Goal: Task Accomplishment & Management: Use online tool/utility

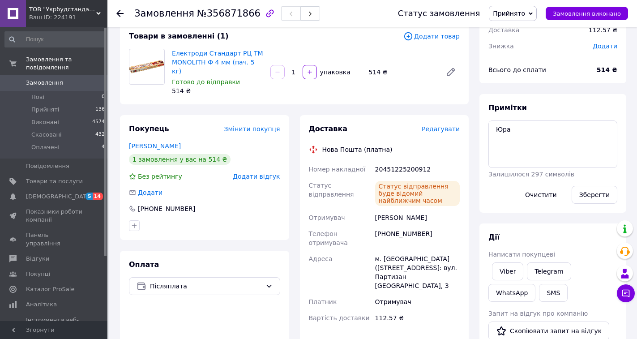
scroll to position [55, 0]
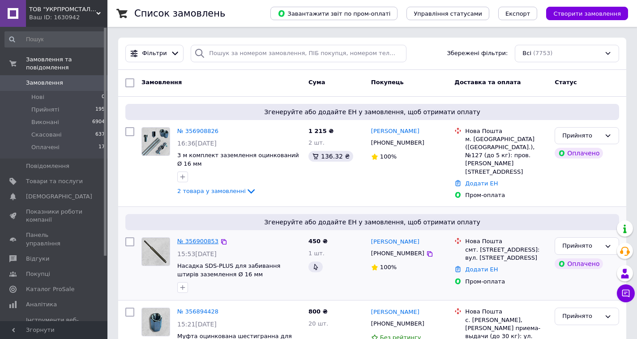
click at [190, 238] on link "№ 356900853" at bounding box center [197, 241] width 41 height 7
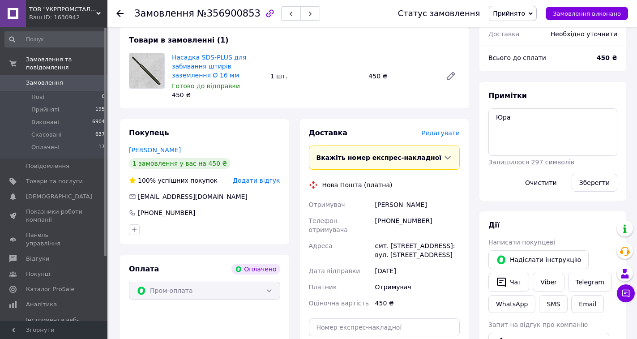
scroll to position [140, 0]
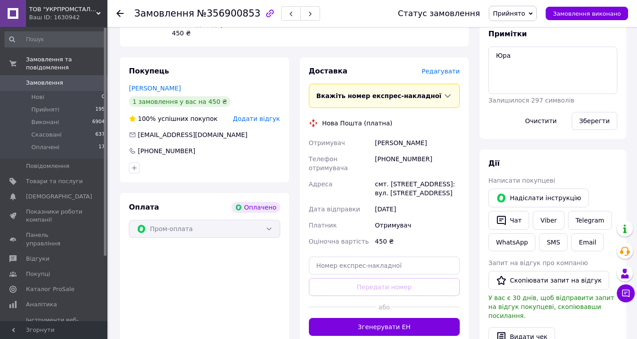
drag, startPoint x: 432, startPoint y: 144, endPoint x: 376, endPoint y: 142, distance: 55.9
click at [376, 142] on div "[PERSON_NAME]" at bounding box center [417, 143] width 88 height 16
copy div "[PERSON_NAME]"
drag, startPoint x: 422, startPoint y: 160, endPoint x: 387, endPoint y: 159, distance: 34.9
click at [387, 159] on div "[PHONE_NUMBER]" at bounding box center [417, 163] width 88 height 25
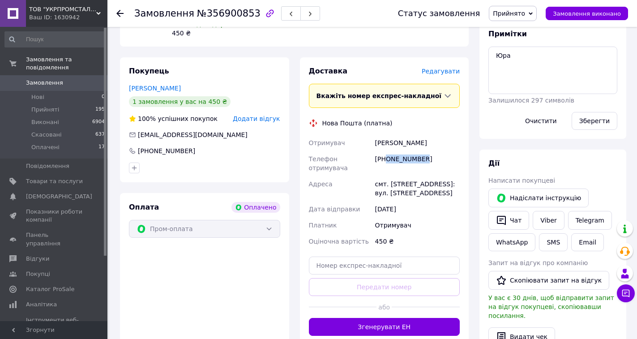
copy div "0677810175"
drag, startPoint x: 424, startPoint y: 177, endPoint x: 387, endPoint y: 174, distance: 36.3
click at [387, 176] on div "смт. [STREET_ADDRESS]: вул. [STREET_ADDRESS]" at bounding box center [417, 188] width 88 height 25
copy div "Солоницівка"
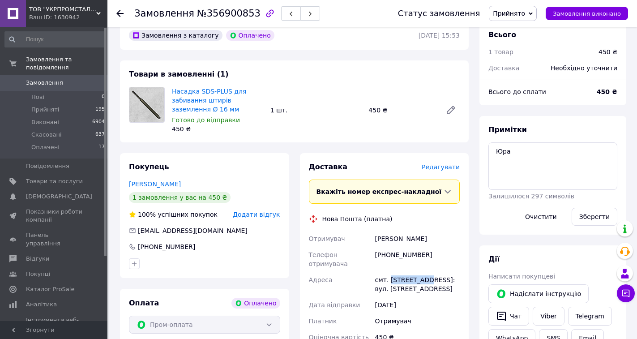
scroll to position [84, 0]
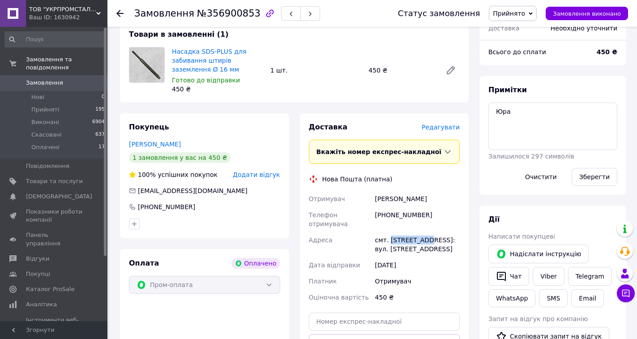
drag, startPoint x: 431, startPoint y: 199, endPoint x: 376, endPoint y: 199, distance: 55.5
click at [376, 199] on div "[PERSON_NAME]" at bounding box center [417, 199] width 88 height 16
copy div "[PERSON_NAME]"
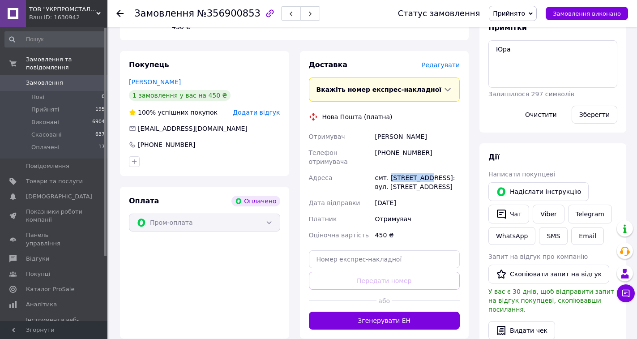
scroll to position [192, 0]
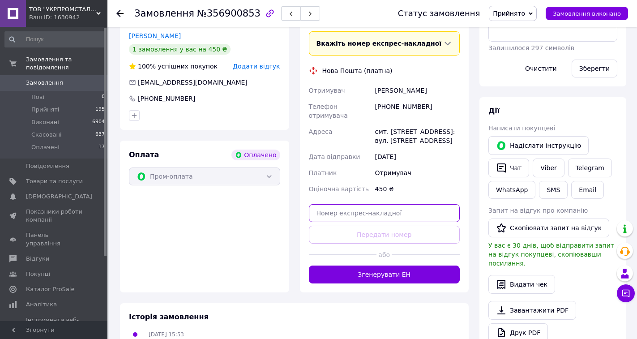
click at [364, 204] on input "text" at bounding box center [384, 213] width 151 height 18
paste input "20451225281438"
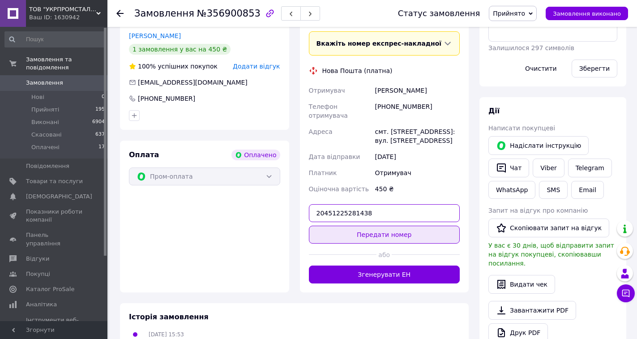
type input "20451225281438"
click at [378, 225] on button "Передати номер" at bounding box center [384, 234] width 151 height 18
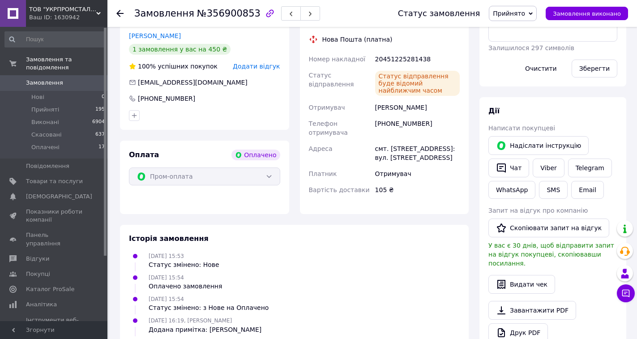
click at [45, 79] on span "Замовлення" at bounding box center [44, 83] width 37 height 8
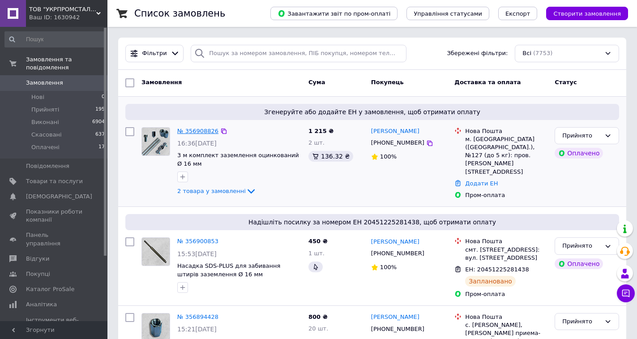
click at [199, 130] on link "№ 356908826" at bounding box center [197, 130] width 41 height 7
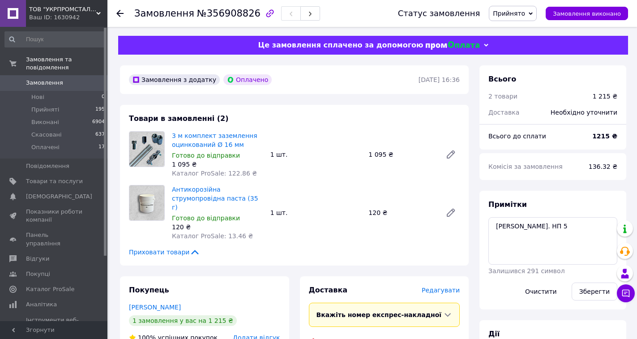
scroll to position [177, 0]
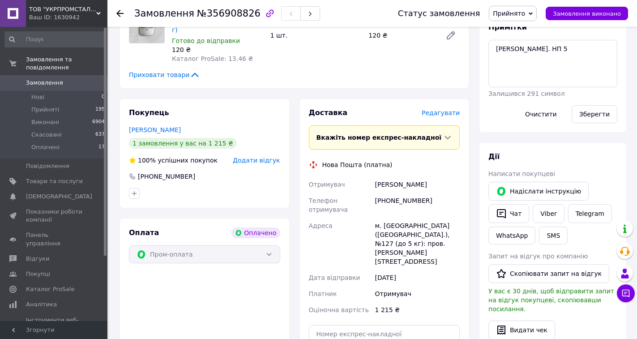
drag, startPoint x: 434, startPoint y: 175, endPoint x: 376, endPoint y: 177, distance: 57.7
click at [376, 177] on div "[PERSON_NAME]" at bounding box center [417, 184] width 88 height 16
copy div "[PERSON_NAME]"
drag, startPoint x: 423, startPoint y: 192, endPoint x: 385, endPoint y: 192, distance: 38.0
click at [385, 192] on div "[PHONE_NUMBER]" at bounding box center [417, 204] width 88 height 25
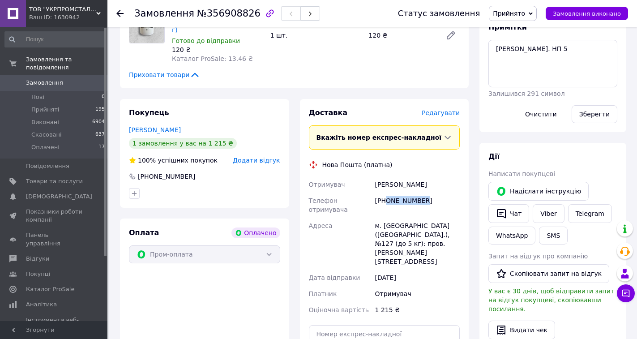
copy div "0674070877"
drag, startPoint x: 440, startPoint y: 175, endPoint x: 375, endPoint y: 178, distance: 64.5
click at [375, 178] on div "[PERSON_NAME]" at bounding box center [417, 184] width 88 height 16
copy div "[PERSON_NAME]"
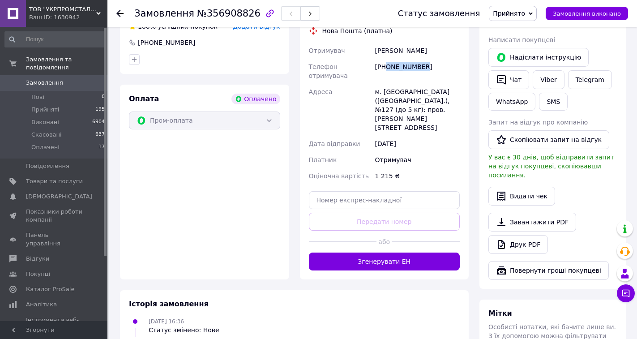
scroll to position [328, 0]
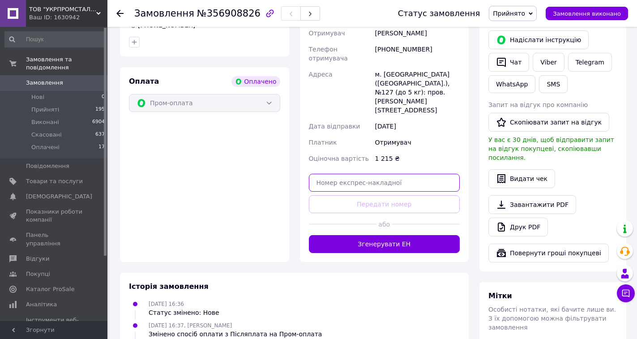
click at [381, 174] on input "text" at bounding box center [384, 183] width 151 height 18
paste input "20451225290204"
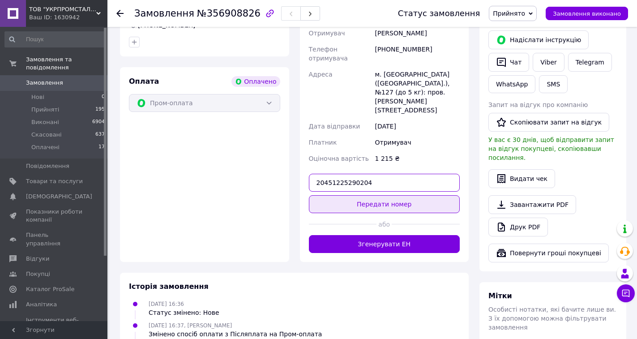
type input "20451225290204"
click at [389, 195] on button "Передати номер" at bounding box center [384, 204] width 151 height 18
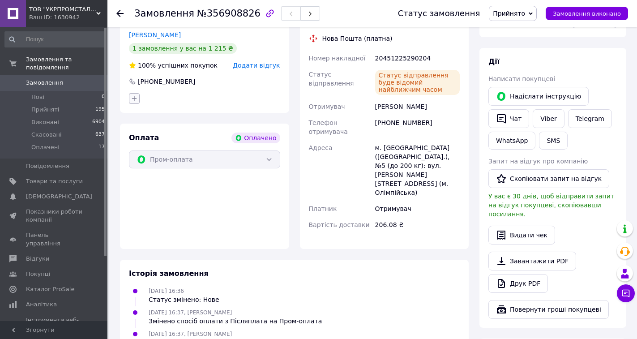
scroll to position [237, 0]
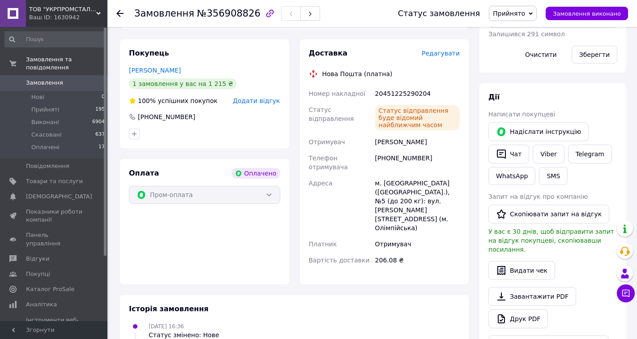
click at [92, 14] on div "Ваш ID: 1630942" at bounding box center [68, 17] width 78 height 8
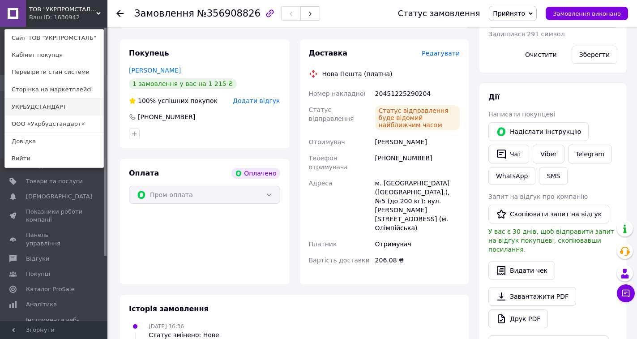
click at [60, 109] on link "УКРБУДСТАНДАРТ" at bounding box center [54, 106] width 98 height 17
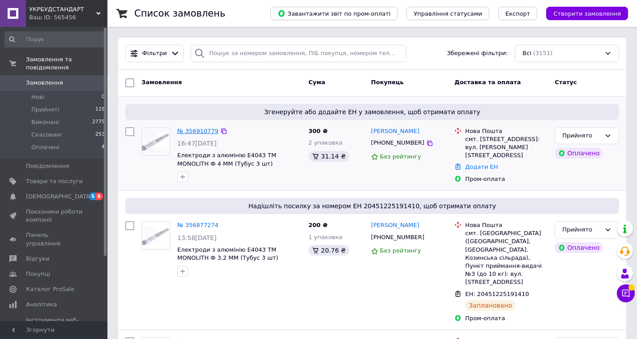
click at [187, 129] on link "№ 356910779" at bounding box center [197, 130] width 41 height 7
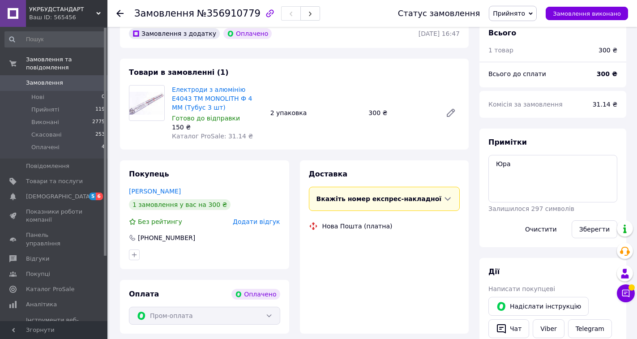
scroll to position [118, 0]
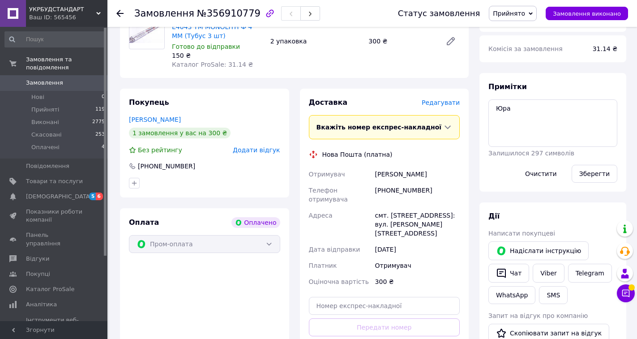
drag, startPoint x: 429, startPoint y: 174, endPoint x: 375, endPoint y: 174, distance: 53.7
click at [375, 174] on div "Ільніцька Наталья" at bounding box center [417, 174] width 88 height 16
copy div "Ільніцька Наталья"
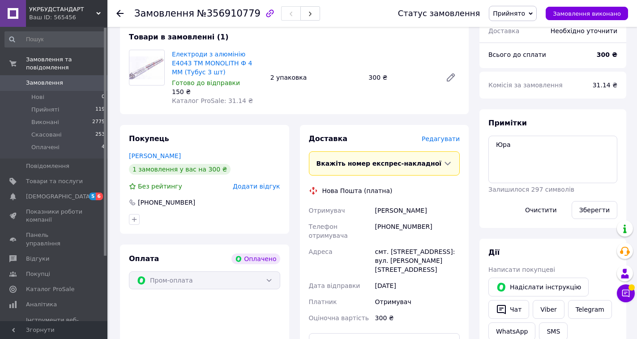
scroll to position [71, 0]
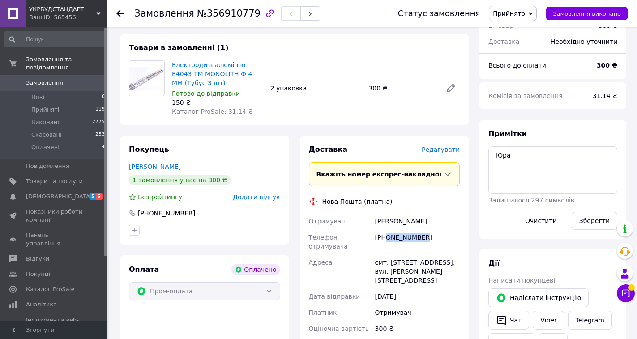
drag, startPoint x: 425, startPoint y: 237, endPoint x: 387, endPoint y: 237, distance: 38.9
click at [387, 237] on div "+380986173067" at bounding box center [417, 241] width 88 height 25
copy div "0986173067"
drag, startPoint x: 428, startPoint y: 222, endPoint x: 374, endPoint y: 222, distance: 53.7
click at [374, 222] on div "Ільніцька Наталья" at bounding box center [417, 221] width 88 height 16
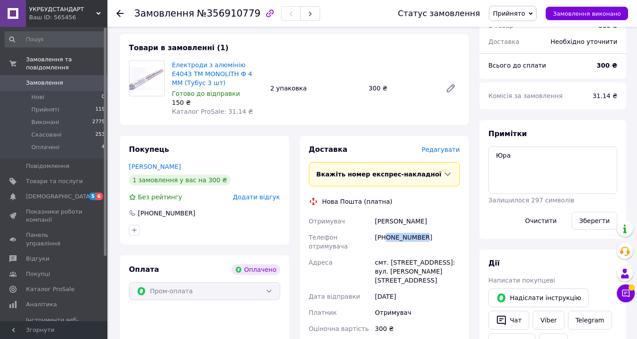
copy div "Ільніцька Наталья"
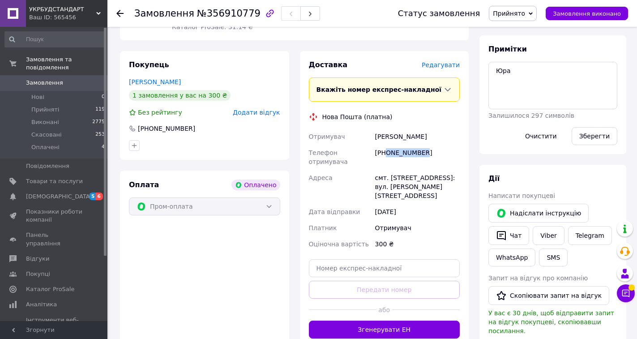
scroll to position [200, 0]
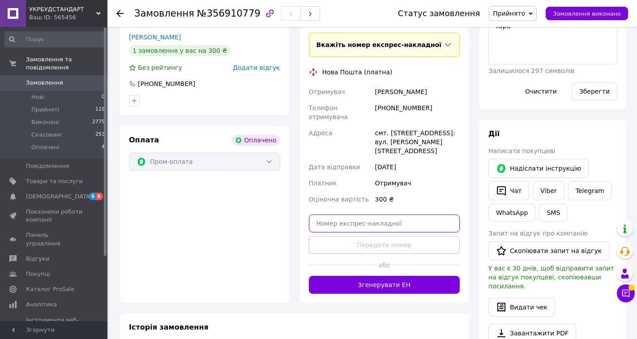
click at [376, 214] on input "text" at bounding box center [384, 223] width 151 height 18
paste input "20451225296884"
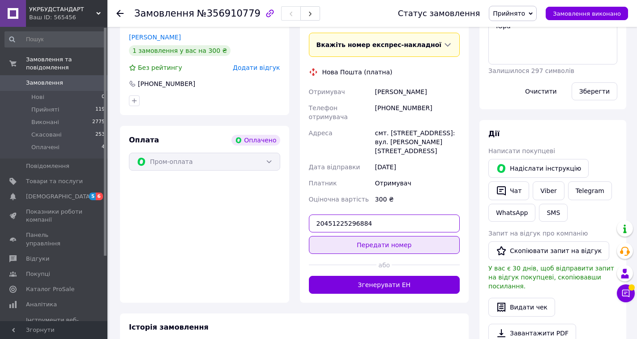
type input "20451225296884"
click at [381, 236] on button "Передати номер" at bounding box center [384, 245] width 151 height 18
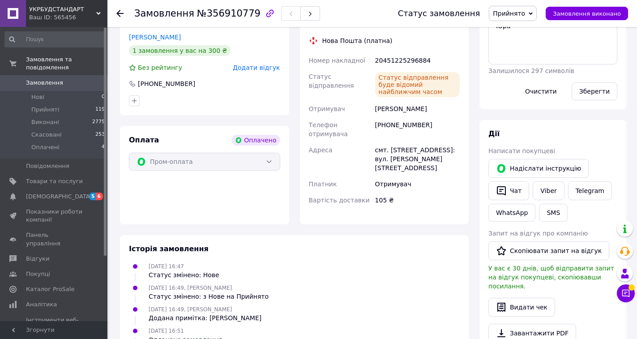
click at [66, 79] on span "Замовлення" at bounding box center [54, 83] width 57 height 8
